Goal: Information Seeking & Learning: Check status

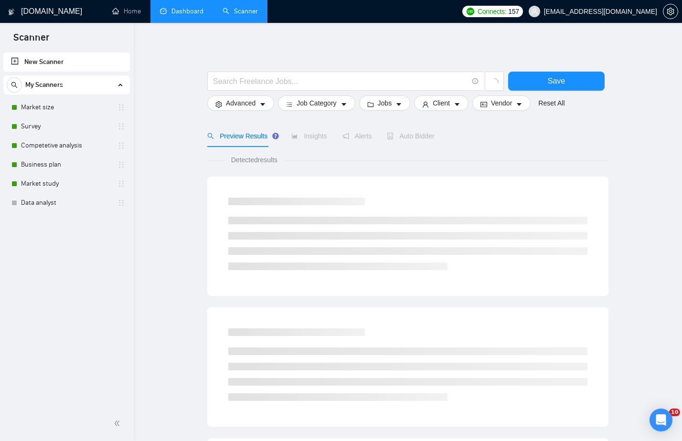
click at [197, 13] on link "Dashboard" at bounding box center [181, 11] width 43 height 8
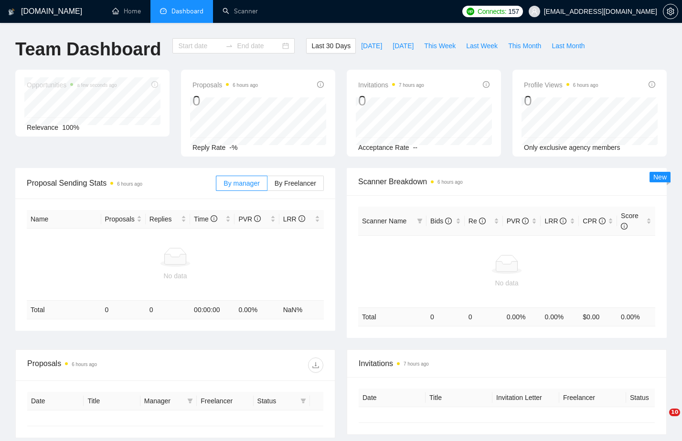
type input "[DATE]"
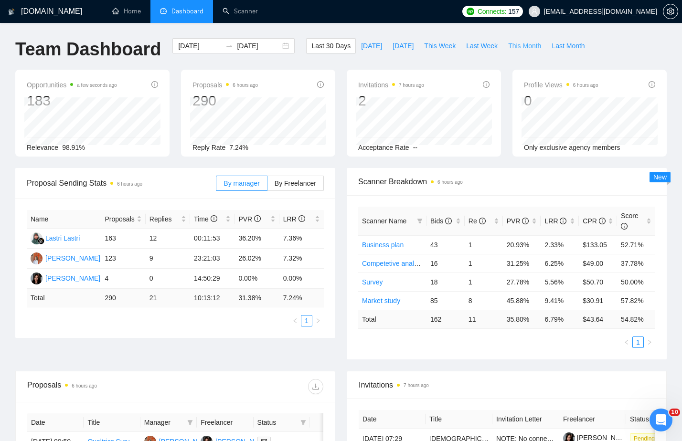
click at [525, 43] on span "This Month" at bounding box center [524, 46] width 33 height 11
type input "[DATE]"
click at [571, 44] on span "Last Month" at bounding box center [568, 46] width 33 height 11
type input "[DATE]"
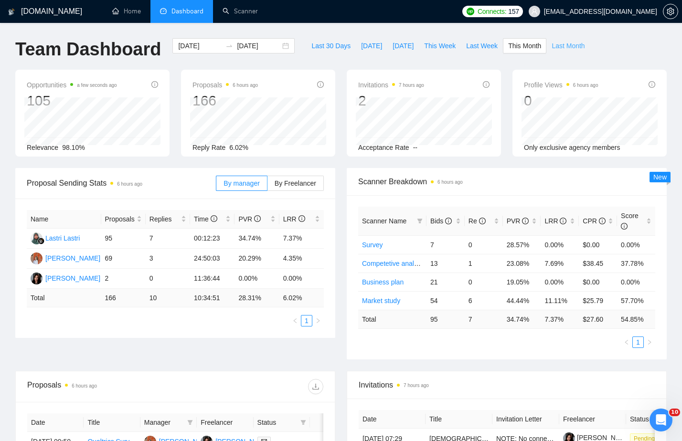
type input "[DATE]"
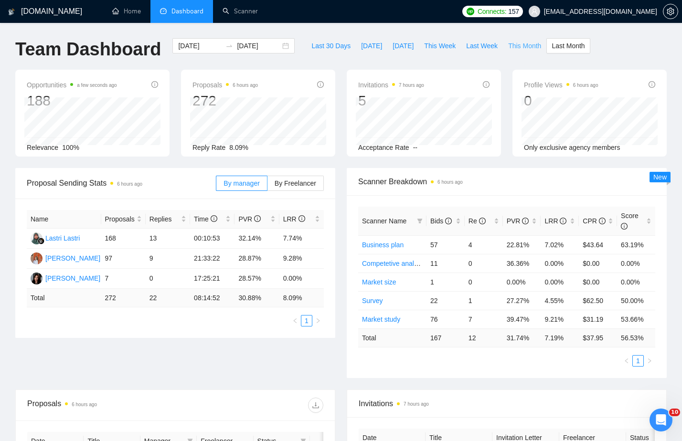
click at [524, 44] on span "This Month" at bounding box center [524, 46] width 33 height 11
type input "[DATE]"
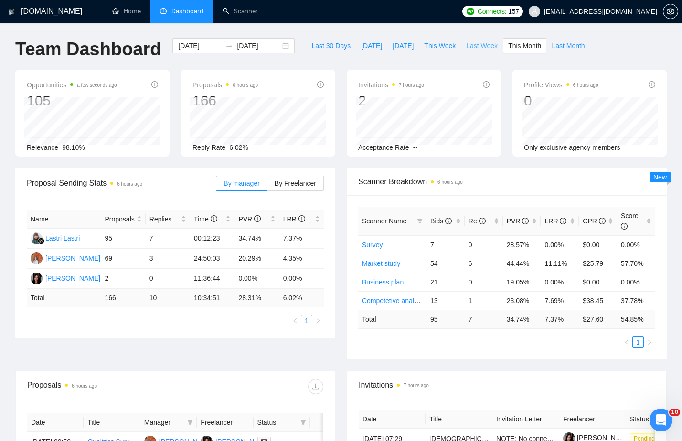
click at [485, 43] on span "Last Week" at bounding box center [482, 46] width 32 height 11
type input "[DATE]"
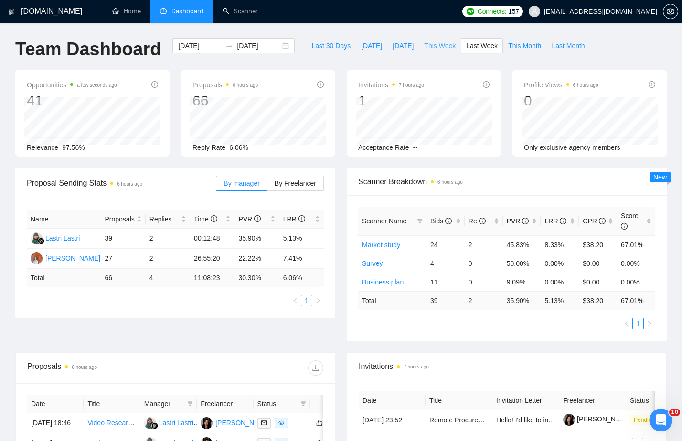
click at [449, 44] on span "This Week" at bounding box center [440, 46] width 32 height 11
type input "[DATE]"
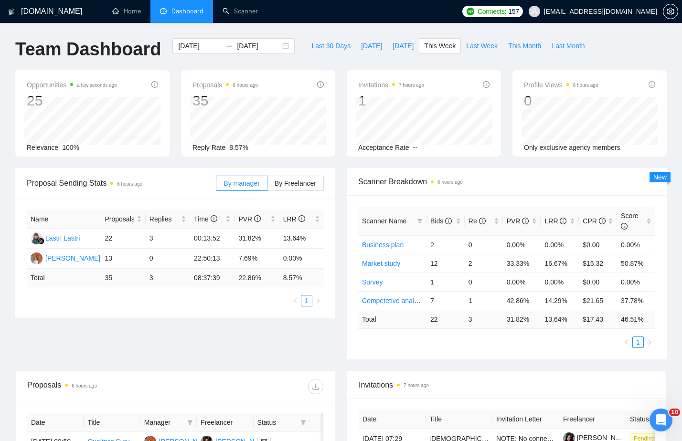
click at [425, 64] on div "Last 30 Days [DATE] [DATE] This Week Last Week This Month Last Month" at bounding box center [447, 54] width 295 height 32
